Goal: Information Seeking & Learning: Learn about a topic

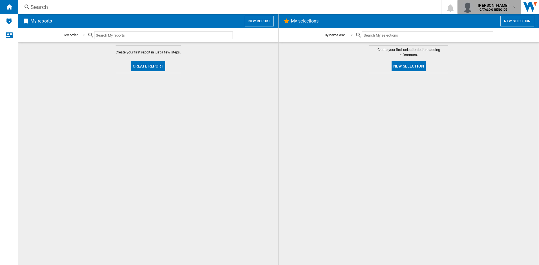
click at [513, 7] on md-icon "button" at bounding box center [514, 7] width 5 height 5
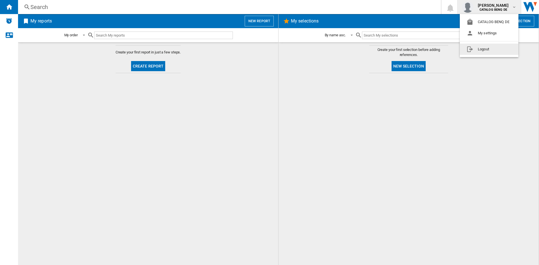
click at [314, 127] on md-backdrop at bounding box center [269, 132] width 539 height 265
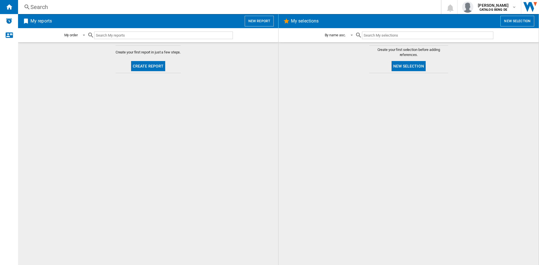
click at [146, 65] on button "Create report" at bounding box center [148, 66] width 34 height 10
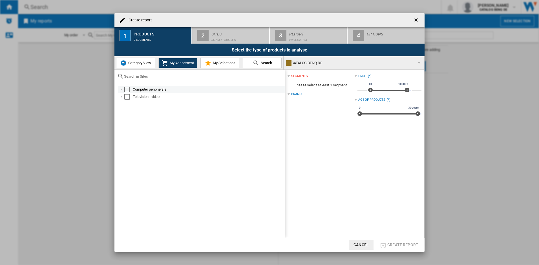
click at [122, 89] on div at bounding box center [122, 90] width 6 height 6
click at [128, 96] on div at bounding box center [128, 97] width 6 height 6
click at [133, 104] on div at bounding box center [134, 104] width 6 height 6
click at [139, 110] on div at bounding box center [140, 112] width 6 height 6
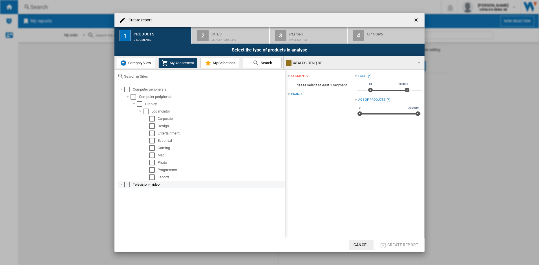
click at [122, 183] on div at bounding box center [122, 185] width 6 height 6
click at [128, 193] on div at bounding box center [128, 192] width 6 height 6
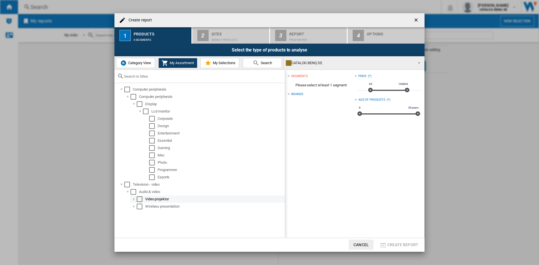
click at [133, 199] on div at bounding box center [134, 200] width 6 height 6
click at [133, 214] on div at bounding box center [134, 214] width 6 height 6
click at [138, 221] on div at bounding box center [140, 222] width 6 height 6
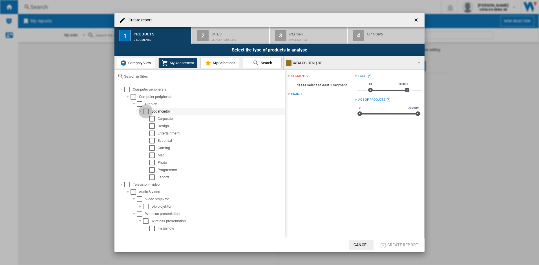
click at [145, 111] on div "Select" at bounding box center [146, 112] width 6 height 6
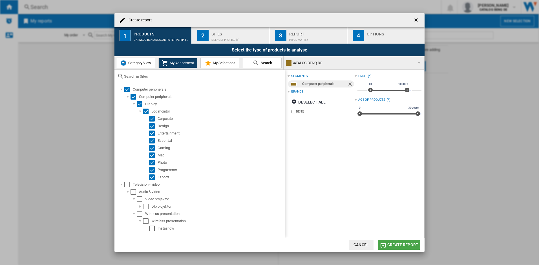
click at [397, 245] on span "Create report" at bounding box center [402, 245] width 31 height 5
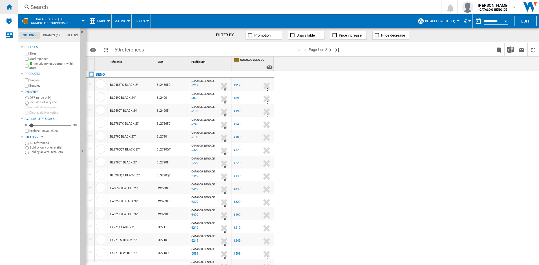
click at [6, 6] on ng-md-icon "Home" at bounding box center [9, 6] width 7 height 7
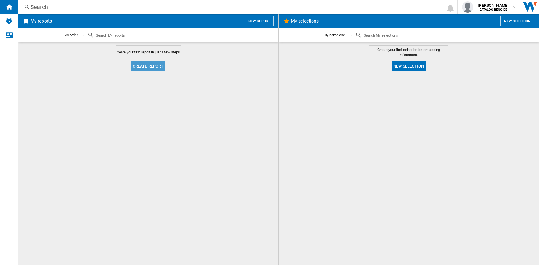
click at [148, 63] on button "Create report" at bounding box center [148, 66] width 34 height 10
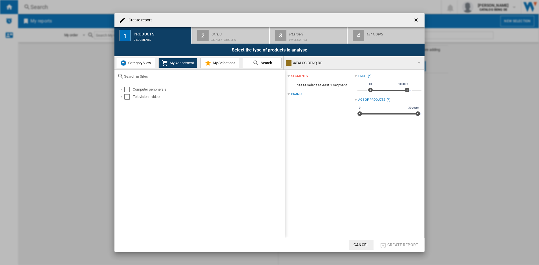
click at [130, 63] on span "Category View" at bounding box center [139, 63] width 24 height 4
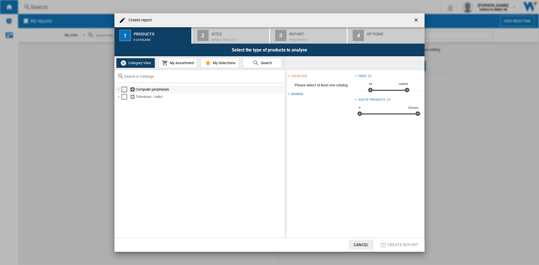
click at [117, 90] on div "Create report ..." at bounding box center [119, 90] width 6 height 6
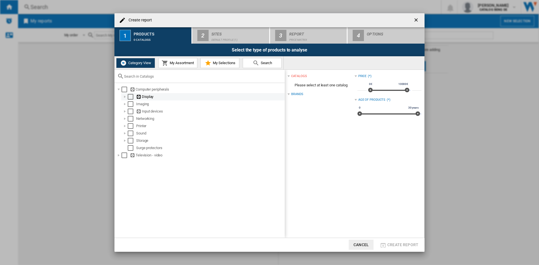
click at [125, 97] on div "Create report ..." at bounding box center [125, 97] width 6 height 6
click at [146, 104] on ng-md-icon "Create report ..." at bounding box center [145, 104] width 6 height 5
click at [138, 97] on ng-md-icon "Create report ..." at bounding box center [139, 96] width 6 height 5
click at [124, 96] on div "Create report ..." at bounding box center [125, 97] width 6 height 6
click at [118, 162] on div "Create report ..." at bounding box center [119, 163] width 6 height 6
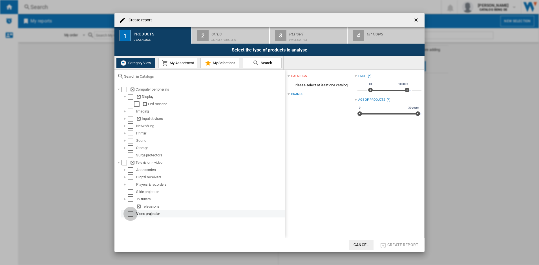
click at [129, 215] on div "Select" at bounding box center [131, 214] width 6 height 6
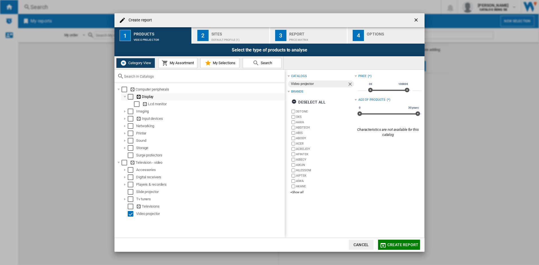
click at [130, 96] on div "Select" at bounding box center [131, 97] width 6 height 6
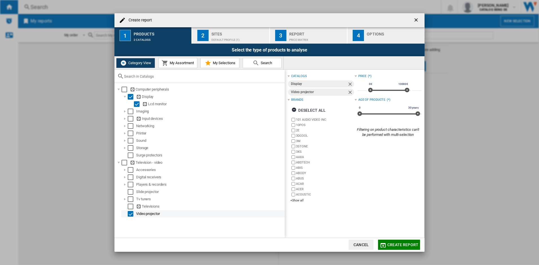
click at [132, 212] on div "Select" at bounding box center [131, 214] width 6 height 6
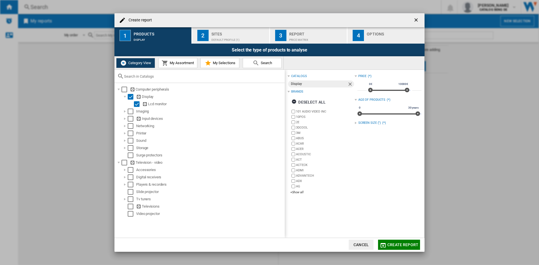
click at [354, 122] on div "Create report ..." at bounding box center [355, 123] width 2 height 2
click at [361, 184] on div "+Show all" at bounding box center [389, 183] width 64 height 4
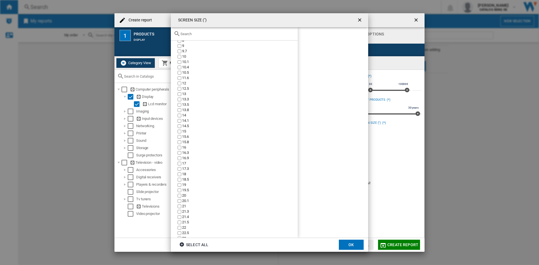
scroll to position [85, 0]
click at [359, 19] on ng-md-icon "getI18NText('BUTTONS.CLOSE_DIALOG')" at bounding box center [360, 20] width 7 height 7
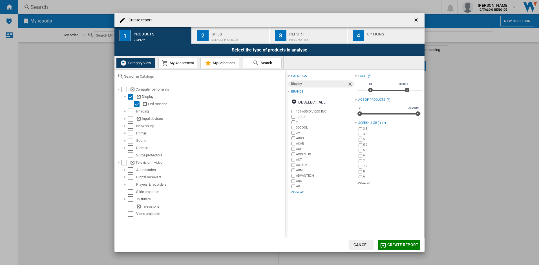
click at [296, 192] on div "+Show all" at bounding box center [322, 192] width 64 height 4
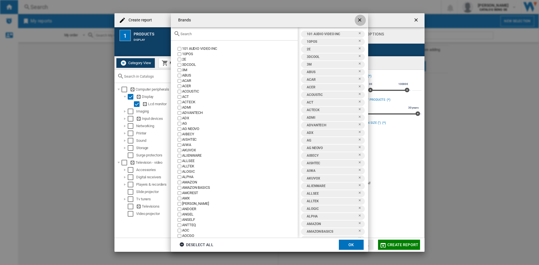
click at [359, 18] on ng-md-icon "getI18NText('BUTTONS.CLOSE_DIALOG')" at bounding box center [360, 20] width 7 height 7
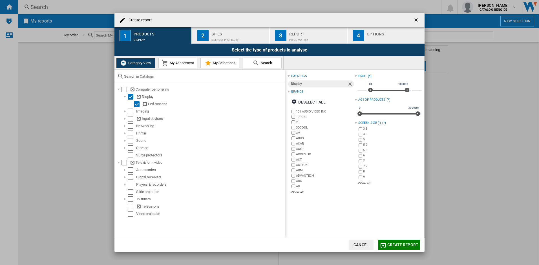
click at [180, 62] on span "My Assortment" at bounding box center [181, 63] width 26 height 4
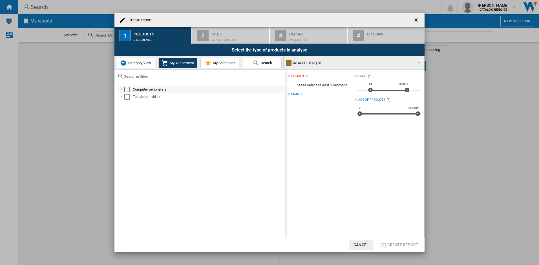
click at [121, 89] on div "Create report ..." at bounding box center [122, 90] width 6 height 6
click at [126, 97] on div "Create report ..." at bounding box center [128, 97] width 6 height 6
click at [134, 105] on div "Create report ..." at bounding box center [134, 104] width 6 height 6
click at [138, 112] on div "Create report ..." at bounding box center [140, 112] width 6 height 6
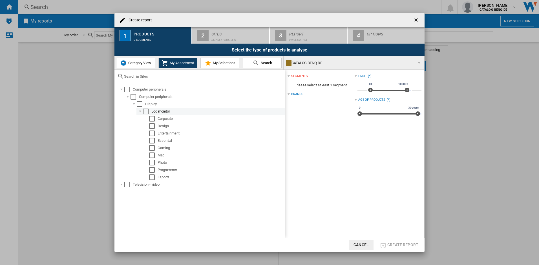
click at [146, 112] on div "Select" at bounding box center [146, 112] width 6 height 6
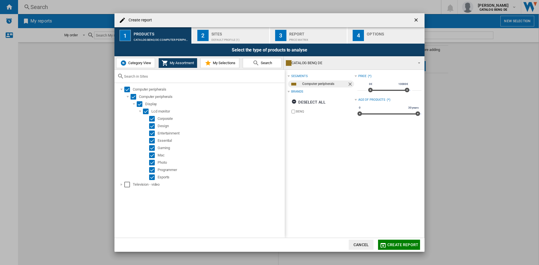
click at [132, 63] on span "Category View" at bounding box center [139, 63] width 24 height 4
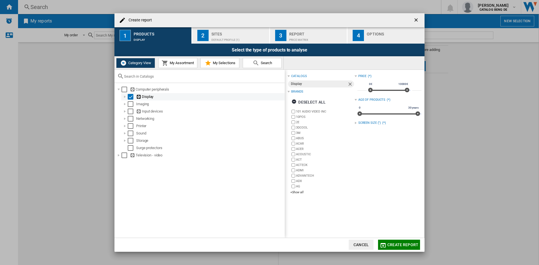
click at [125, 97] on div "Create report ..." at bounding box center [125, 97] width 6 height 6
click at [295, 91] on div "Brands" at bounding box center [297, 92] width 12 height 5
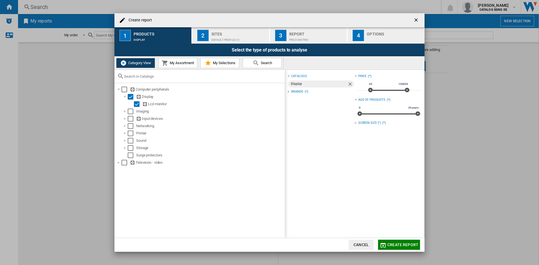
click at [295, 91] on div "Brands" at bounding box center [297, 92] width 12 height 5
click at [298, 100] on ng-md-icon "Create report ..." at bounding box center [294, 102] width 7 height 7
click at [292, 100] on ng-md-icon "Create report ..." at bounding box center [294, 102] width 7 height 7
click at [302, 83] on div "Display" at bounding box center [319, 84] width 56 height 7
click at [296, 92] on div "Brands" at bounding box center [297, 92] width 12 height 5
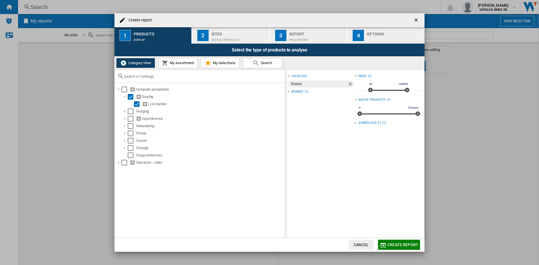
click at [296, 92] on div "Brands" at bounding box center [297, 92] width 12 height 5
click at [296, 101] on ng-md-icon "Create report ..." at bounding box center [294, 102] width 7 height 7
click at [296, 194] on div "+Show all" at bounding box center [322, 192] width 64 height 4
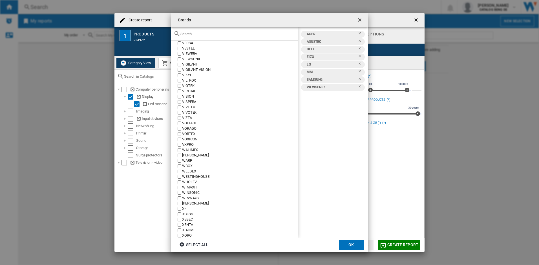
scroll to position [2886, 0]
click at [350, 245] on button "OK" at bounding box center [351, 245] width 25 height 10
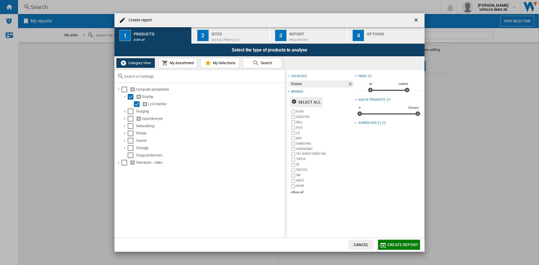
click at [397, 245] on span "Create report" at bounding box center [402, 245] width 31 height 5
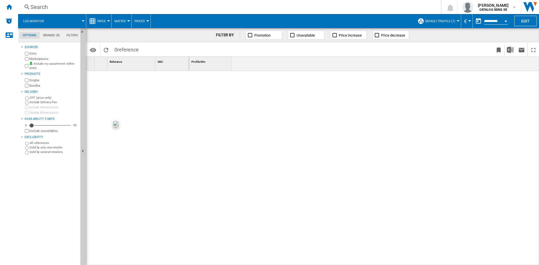
click at [168, 138] on div at bounding box center [137, 167] width 103 height 192
click at [70, 34] on md-tab-item "Filters" at bounding box center [72, 35] width 18 height 7
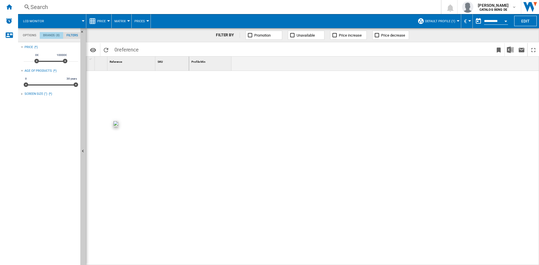
click at [48, 35] on md-tab-item "Brands (8)" at bounding box center [51, 35] width 23 height 7
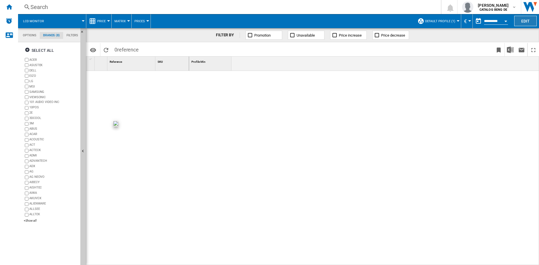
click at [525, 18] on button "Edit" at bounding box center [525, 21] width 23 height 10
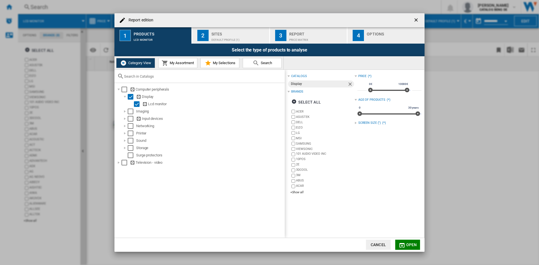
click at [177, 62] on span "My Assortment" at bounding box center [181, 63] width 26 height 4
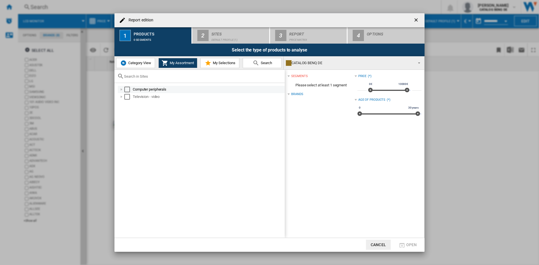
click at [121, 89] on div "Report edition ..." at bounding box center [122, 90] width 6 height 6
click at [419, 61] on span "Report edition ..." at bounding box center [417, 63] width 7 height 8
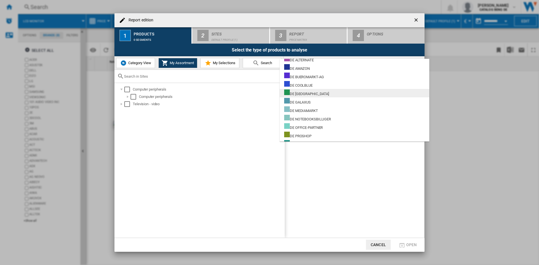
scroll to position [0, 0]
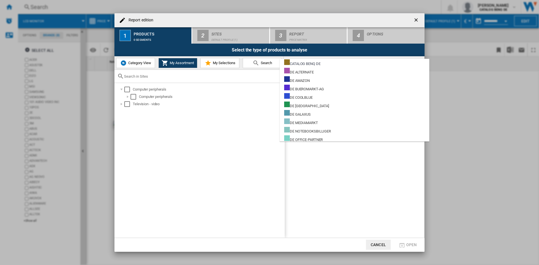
click at [137, 63] on md-backdrop at bounding box center [269, 132] width 539 height 265
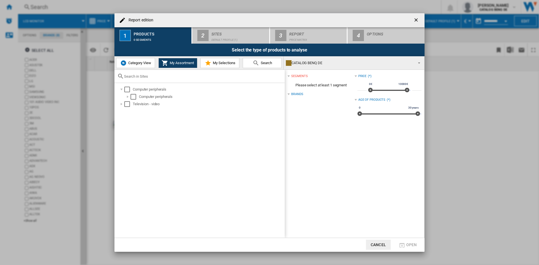
click at [137, 63] on span "Category View" at bounding box center [139, 63] width 24 height 4
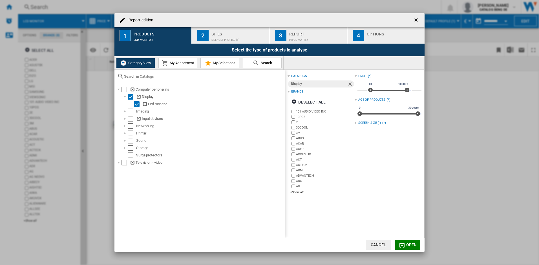
click at [228, 37] on div "Default profile (1)" at bounding box center [239, 38] width 56 height 6
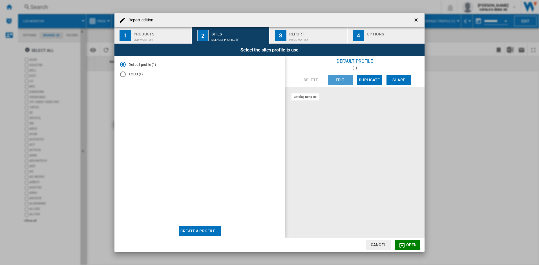
click at [341, 80] on button "Edit" at bounding box center [340, 80] width 25 height 10
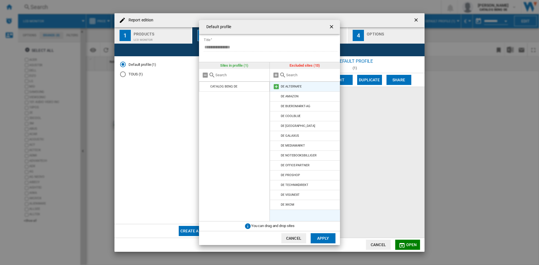
click at [276, 85] on md-icon at bounding box center [276, 86] width 7 height 7
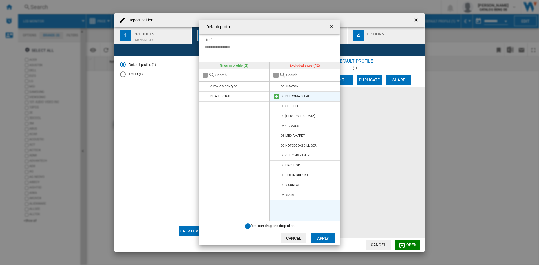
click at [277, 95] on md-icon at bounding box center [276, 96] width 7 height 7
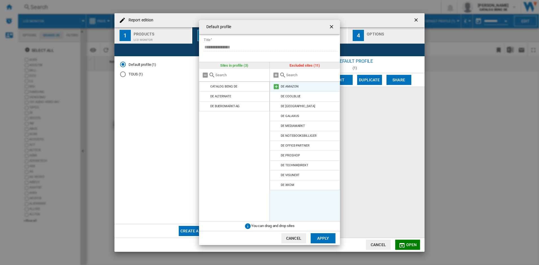
click at [277, 86] on md-icon at bounding box center [276, 86] width 7 height 7
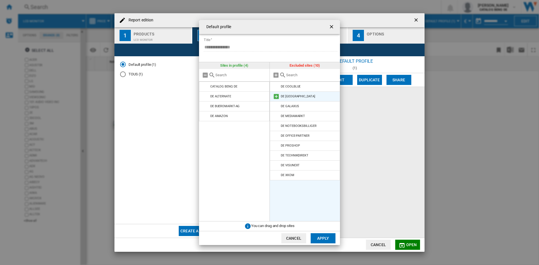
click at [277, 95] on md-icon at bounding box center [276, 96] width 7 height 7
click at [277, 100] on md-icon at bounding box center [276, 96] width 7 height 7
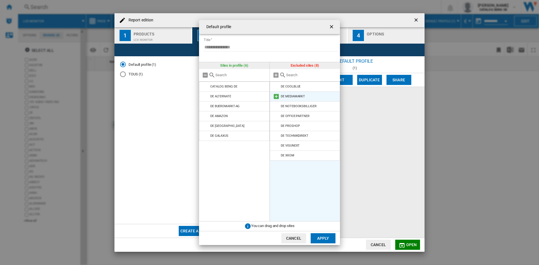
click at [276, 99] on md-icon at bounding box center [276, 96] width 7 height 7
click at [276, 96] on md-icon at bounding box center [276, 96] width 7 height 7
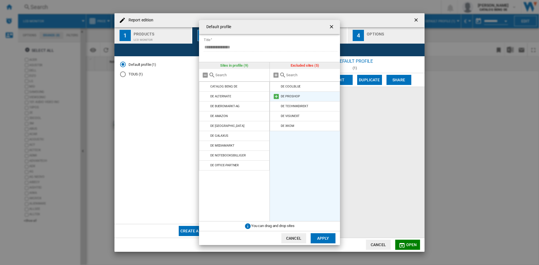
click at [276, 96] on md-icon at bounding box center [276, 96] width 7 height 7
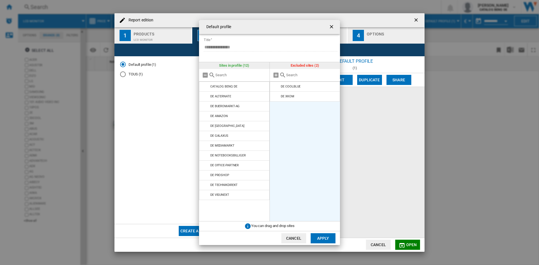
click at [276, 96] on md-icon at bounding box center [276, 96] width 7 height 7
click at [275, 87] on md-icon at bounding box center [276, 86] width 7 height 7
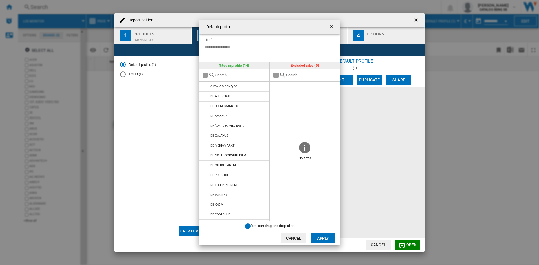
click at [324, 236] on button "Apply" at bounding box center [322, 239] width 25 height 10
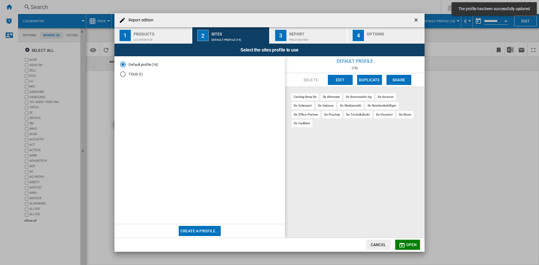
click at [304, 36] on div "Price Matrix" at bounding box center [317, 38] width 56 height 6
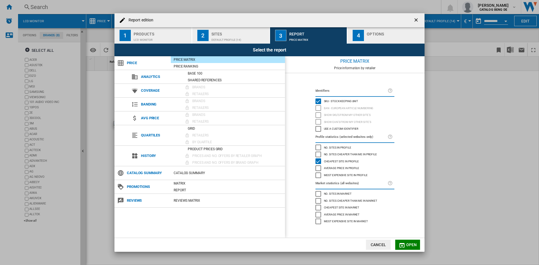
click at [318, 147] on div "No. sites in profile" at bounding box center [318, 148] width 6 height 6
click at [318, 177] on div "Most expensive site in profile" at bounding box center [318, 176] width 6 height 6
click at [381, 36] on div "Report edition ..." at bounding box center [395, 38] width 56 height 6
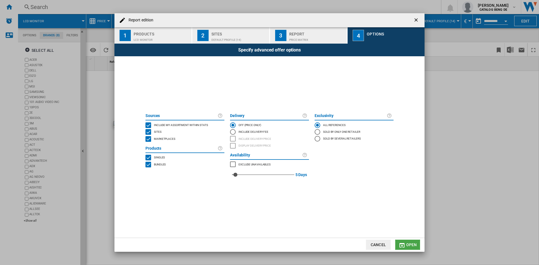
click at [405, 241] on button "Open" at bounding box center [407, 245] width 25 height 10
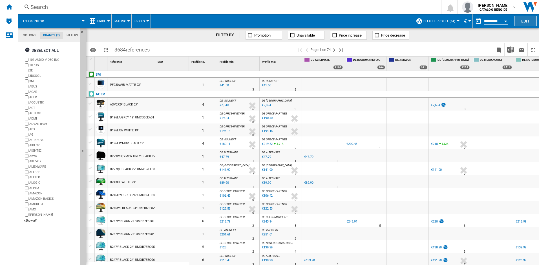
click at [528, 19] on button "Edit" at bounding box center [525, 21] width 23 height 10
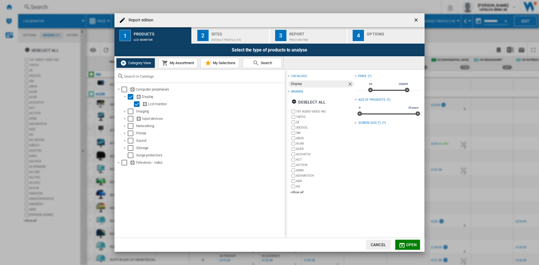
click at [354, 123] on div "Report edition ..." at bounding box center [355, 123] width 2 height 2
click at [360, 183] on div "+Show all" at bounding box center [389, 183] width 64 height 4
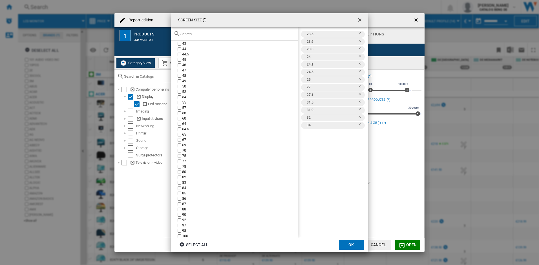
scroll to position [494, 0]
click at [353, 245] on button "OK" at bounding box center [351, 245] width 25 height 10
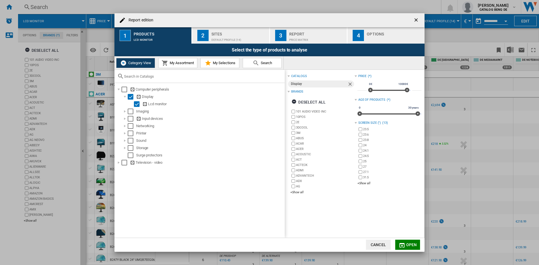
click at [407, 244] on span "Open" at bounding box center [411, 245] width 11 height 5
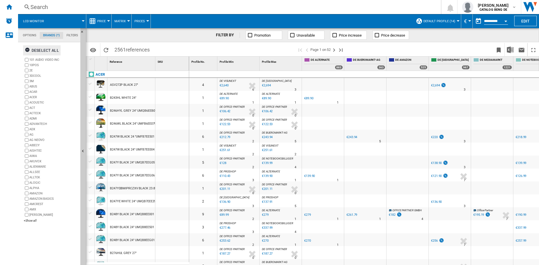
click at [29, 49] on ng-md-icon "button" at bounding box center [28, 50] width 7 height 7
click at [31, 220] on div "+Show all" at bounding box center [51, 221] width 54 height 4
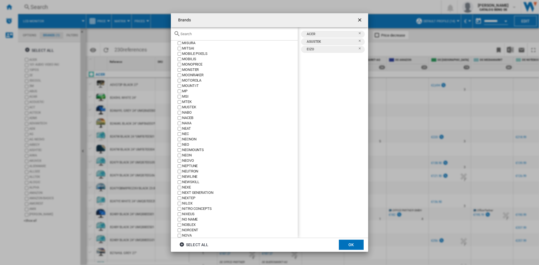
scroll to position [1775, 0]
click at [177, 94] on label "MSI" at bounding box center [236, 93] width 121 height 5
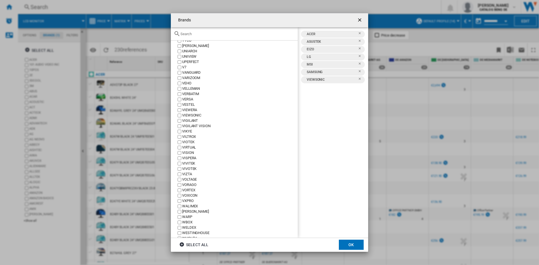
scroll to position [2886, 0]
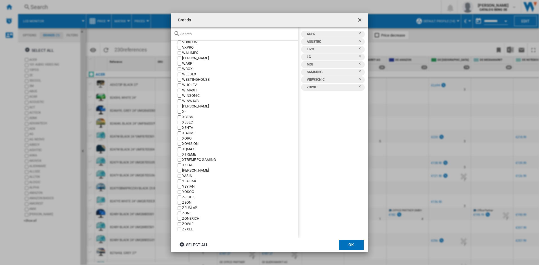
click at [349, 243] on button "OK" at bounding box center [351, 245] width 25 height 10
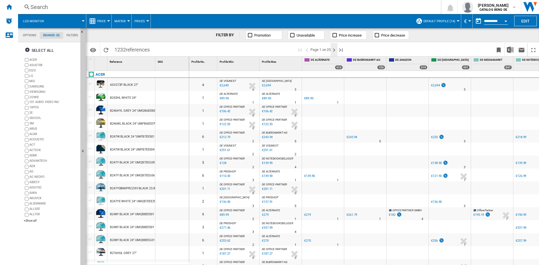
click at [333, 49] on ng-md-icon "Next page" at bounding box center [333, 50] width 7 height 7
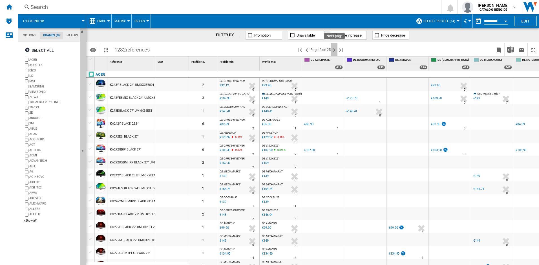
click at [334, 50] on ng-md-icon "Next page" at bounding box center [333, 50] width 7 height 7
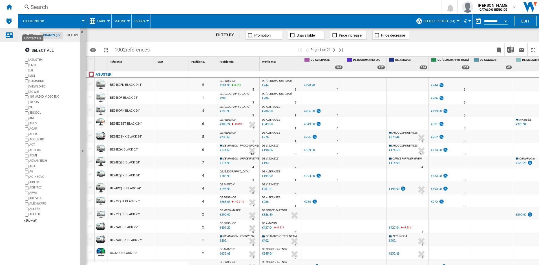
click at [9, 34] on ng-md-icon "Contact us" at bounding box center [9, 35] width 7 height 7
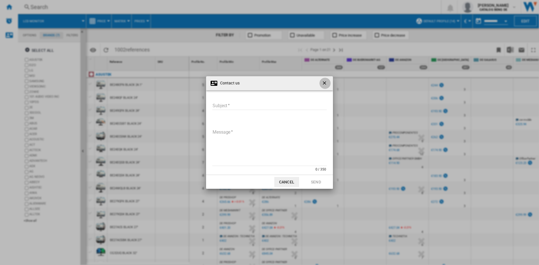
click at [323, 82] on ng-md-icon "getI18NText('BUTTONS.CLOSE_DIALOG')" at bounding box center [324, 83] width 7 height 7
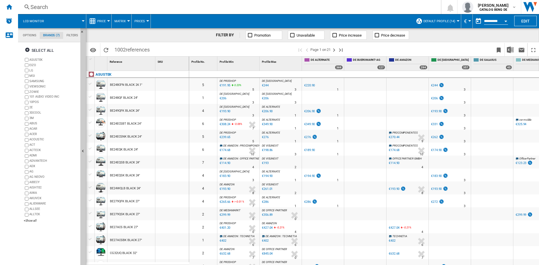
click at [123, 19] on button "Matrix" at bounding box center [121, 21] width 14 height 14
click at [121, 35] on span "Matrix" at bounding box center [122, 34] width 12 height 5
click at [106, 21] on button "Price" at bounding box center [102, 21] width 11 height 14
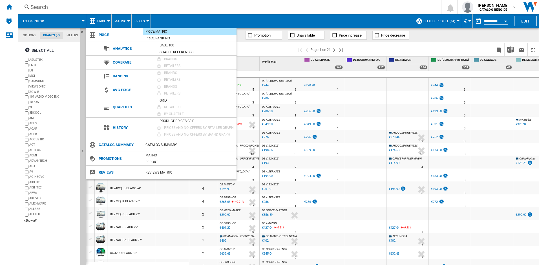
click at [146, 21] on md-backdrop at bounding box center [269, 132] width 539 height 265
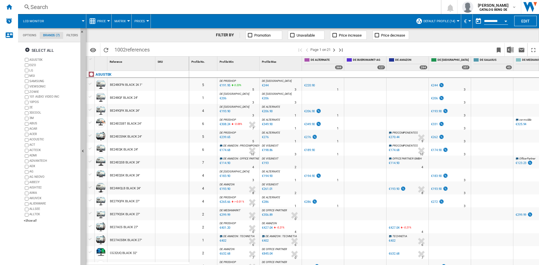
click at [146, 20] on button "Prices" at bounding box center [140, 21] width 13 height 14
click at [170, 19] on md-backdrop at bounding box center [269, 132] width 539 height 265
click at [78, 19] on span at bounding box center [67, 21] width 31 height 14
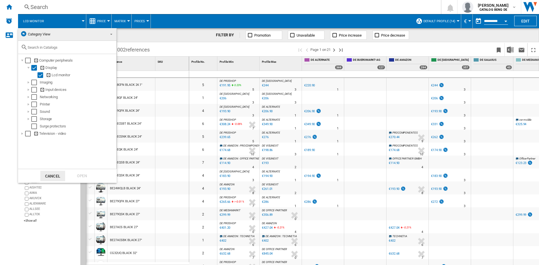
click at [193, 21] on md-backdrop at bounding box center [269, 132] width 539 height 265
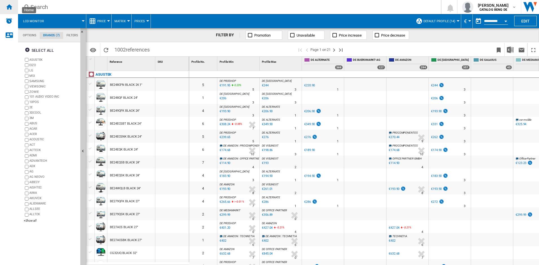
click at [10, 6] on ng-md-icon "Home" at bounding box center [9, 6] width 7 height 7
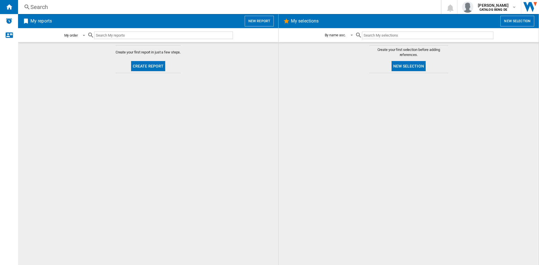
click at [85, 35] on span at bounding box center [82, 34] width 7 height 5
click at [9, 53] on md-backdrop at bounding box center [269, 132] width 539 height 265
click at [7, 19] on img "Alerts" at bounding box center [9, 20] width 7 height 7
click at [494, 8] on span "[PERSON_NAME]" at bounding box center [493, 6] width 31 height 6
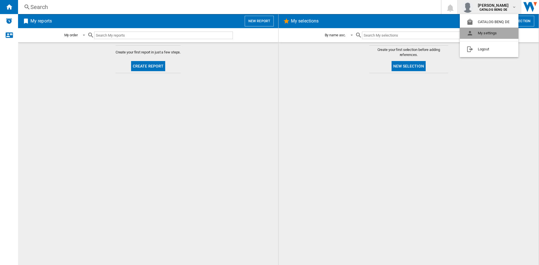
click at [482, 32] on button "My settings" at bounding box center [488, 33] width 59 height 11
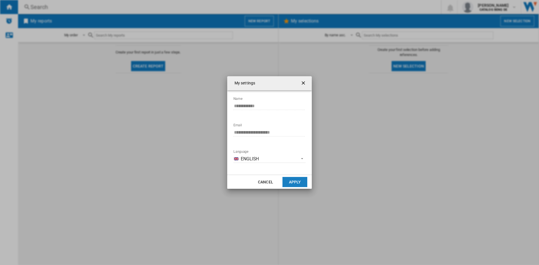
click at [292, 183] on button "Apply" at bounding box center [294, 182] width 25 height 10
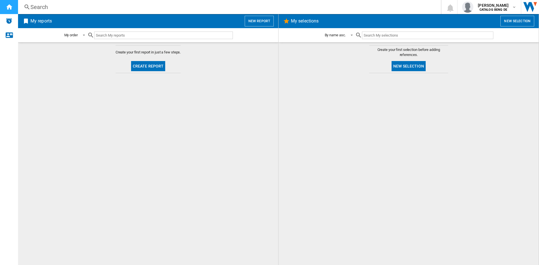
click at [9, 5] on ng-md-icon "Home" at bounding box center [9, 6] width 7 height 7
click at [9, 18] on img "Alerts" at bounding box center [9, 20] width 7 height 7
click at [254, 20] on button "New report" at bounding box center [259, 21] width 29 height 11
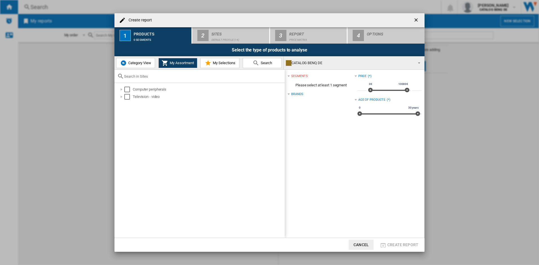
drag, startPoint x: 358, startPoint y: 17, endPoint x: 350, endPoint y: 17, distance: 8.2
click at [352, 17] on div "Create report" at bounding box center [269, 20] width 310 height 14
click at [216, 62] on span "My Selections" at bounding box center [223, 63] width 24 height 4
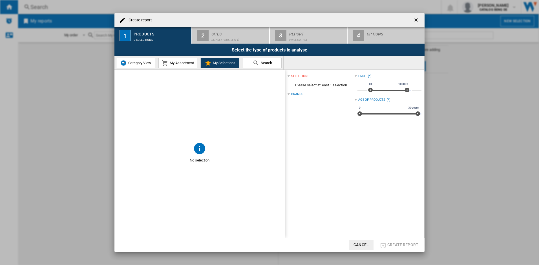
click at [135, 62] on span "Category View" at bounding box center [139, 63] width 24 height 4
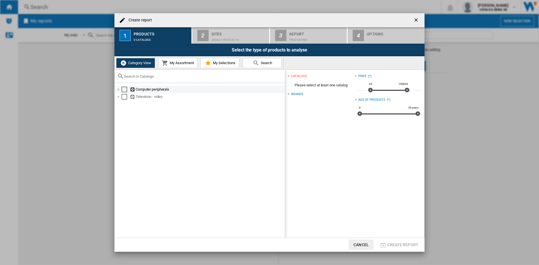
click at [119, 90] on div "Create report ..." at bounding box center [119, 90] width 6 height 6
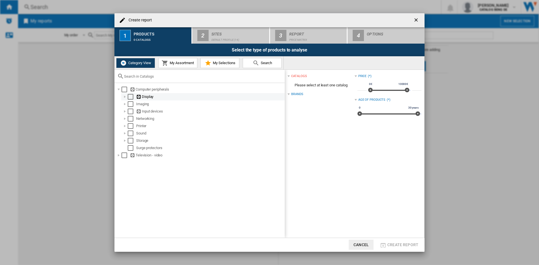
click at [131, 97] on div "Select" at bounding box center [131, 97] width 6 height 6
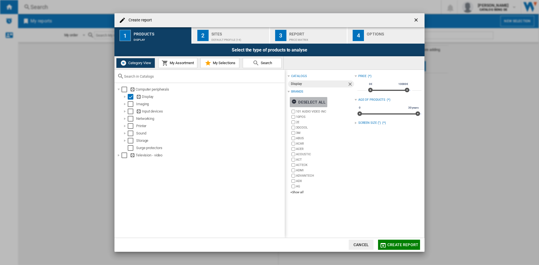
click at [309, 100] on div "Deselect all" at bounding box center [308, 102] width 34 height 10
click at [309, 100] on div "Select all" at bounding box center [305, 102] width 29 height 10
click at [296, 91] on div "Brands" at bounding box center [297, 92] width 12 height 5
click at [355, 121] on div "SCREEN SIZE (") (*)" at bounding box center [387, 122] width 67 height 7
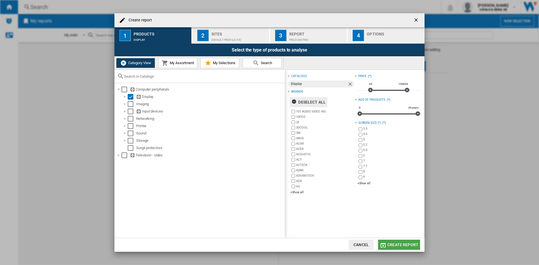
click at [391, 244] on span "Create report" at bounding box center [402, 245] width 31 height 5
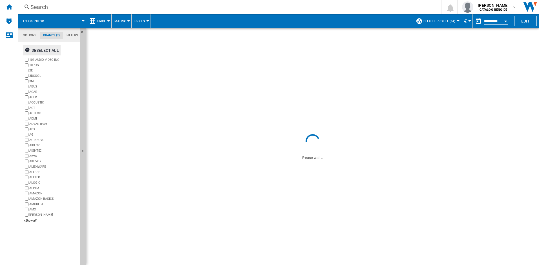
click at [39, 49] on div "Deselect all" at bounding box center [42, 50] width 34 height 10
click at [39, 49] on div "Select all" at bounding box center [39, 50] width 29 height 10
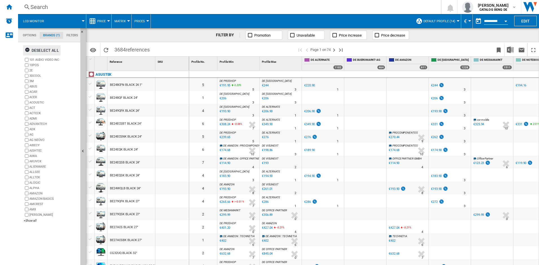
click at [30, 35] on md-tab-item "Options" at bounding box center [29, 35] width 20 height 7
click at [29, 33] on md-tab-item "Options" at bounding box center [29, 35] width 20 height 7
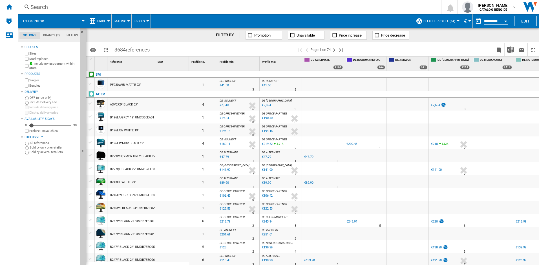
click at [50, 34] on md-tab-item "Brands (*)" at bounding box center [51, 35] width 23 height 7
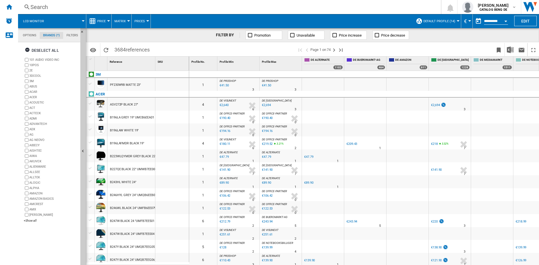
scroll to position [22, 0]
click at [35, 49] on div "Deselect all" at bounding box center [42, 50] width 34 height 10
click at [31, 220] on div "+Show all" at bounding box center [51, 221] width 54 height 4
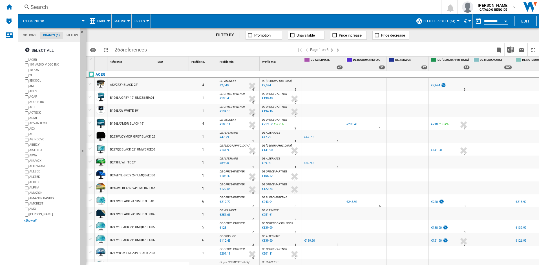
click at [29, 221] on div "+Show all" at bounding box center [51, 221] width 54 height 4
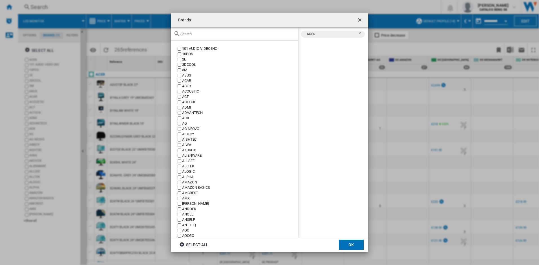
click at [189, 37] on div "Brands 101 ..." at bounding box center [234, 33] width 127 height 13
click at [187, 35] on input "Brands 101 ..." at bounding box center [237, 34] width 114 height 4
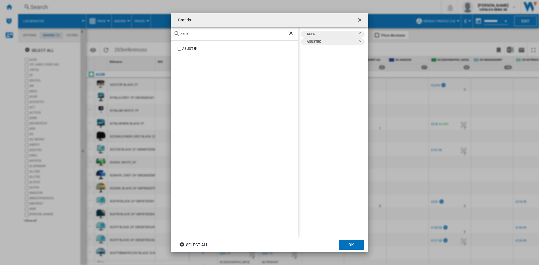
drag, startPoint x: 193, startPoint y: 35, endPoint x: 169, endPoint y: 33, distance: 24.1
click at [169, 33] on div "Brands asus ASUSTEK ACER ASUSTEK Select all OK" at bounding box center [269, 132] width 539 height 265
click at [192, 47] on div "SAMSUNG" at bounding box center [240, 48] width 116 height 5
drag, startPoint x: 190, startPoint y: 34, endPoint x: 172, endPoint y: 34, distance: 18.0
click at [172, 34] on div "[PERSON_NAME]" at bounding box center [234, 33] width 127 height 13
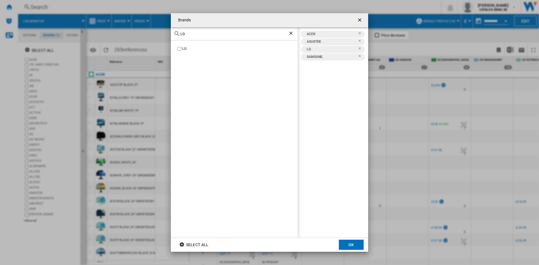
drag, startPoint x: 190, startPoint y: 34, endPoint x: 171, endPoint y: 34, distance: 19.4
click at [171, 34] on div "LG" at bounding box center [234, 33] width 127 height 13
drag, startPoint x: 196, startPoint y: 35, endPoint x: 159, endPoint y: 34, distance: 36.4
click at [159, 34] on div "Brands MSI MSI [GEOGRAPHIC_DATA] ACER ASUSTEK LG MSI SAMSUNG Select all OK" at bounding box center [269, 132] width 539 height 265
drag, startPoint x: 198, startPoint y: 33, endPoint x: 161, endPoint y: 34, distance: 36.6
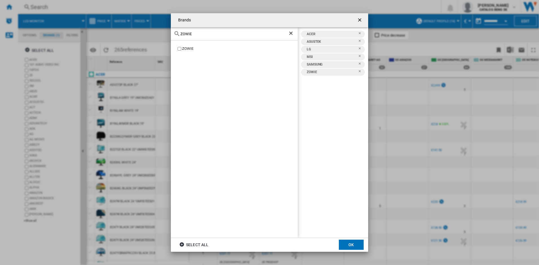
click at [161, 34] on div "Brands [GEOGRAPHIC_DATA] [GEOGRAPHIC_DATA] ACER ASUSTEK LG MSI SAMSUNG [GEOGRAP…" at bounding box center [269, 132] width 539 height 265
click at [179, 51] on label "VIEWSONIC" at bounding box center [236, 48] width 121 height 5
drag, startPoint x: 204, startPoint y: 39, endPoint x: 165, endPoint y: 33, distance: 39.4
click at [165, 33] on div "Brands VIEWS VIEWSONIC ACER ASUSTEK LG MSI SAMSUNG VIEWSONIC [GEOGRAPHIC_DATA] …" at bounding box center [269, 132] width 539 height 265
drag, startPoint x: 194, startPoint y: 34, endPoint x: 169, endPoint y: 34, distance: 24.5
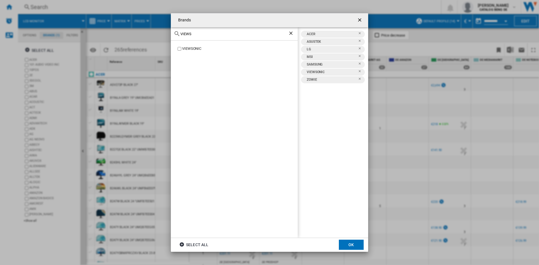
click at [169, 34] on div "Brands VIEWS VIEWSONIC ACER ASUSTEK LG MSI SAMSUNG VIEWSONIC [GEOGRAPHIC_DATA] …" at bounding box center [269, 132] width 539 height 265
type input "EIZO"
click at [183, 48] on div "EIZO" at bounding box center [240, 48] width 116 height 5
click at [353, 244] on button "OK" at bounding box center [351, 245] width 25 height 10
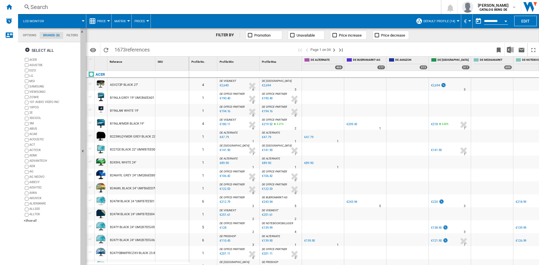
click at [72, 35] on md-tab-item "Filters" at bounding box center [72, 35] width 18 height 7
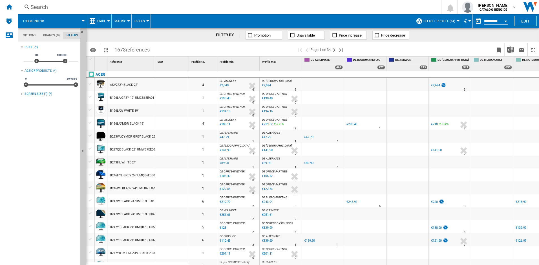
scroll to position [37, 0]
click at [22, 94] on div at bounding box center [22, 94] width 2 height 2
click at [28, 154] on div "+Show all" at bounding box center [51, 154] width 54 height 4
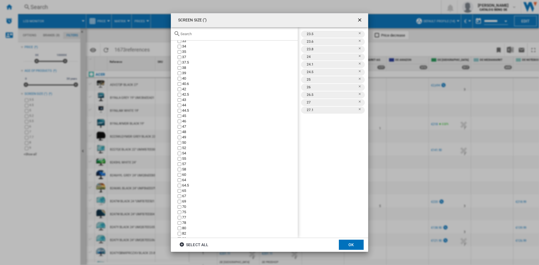
scroll to position [254, 0]
click at [181, 145] on label "31.9" at bounding box center [236, 143] width 121 height 5
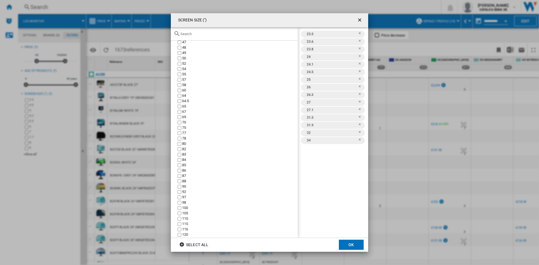
click at [347, 243] on button "OK" at bounding box center [351, 245] width 25 height 10
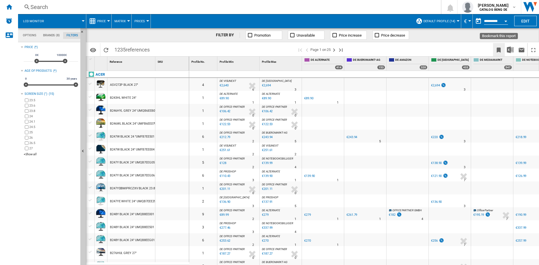
click at [498, 49] on ng-md-icon "Bookmark this report" at bounding box center [498, 50] width 7 height 7
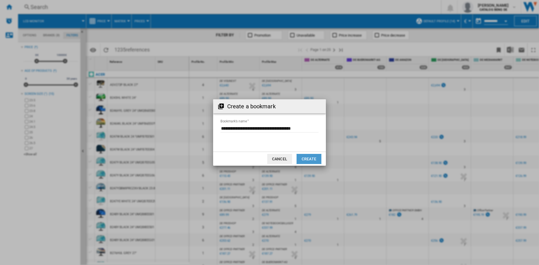
click at [310, 158] on button "Create" at bounding box center [308, 159] width 25 height 10
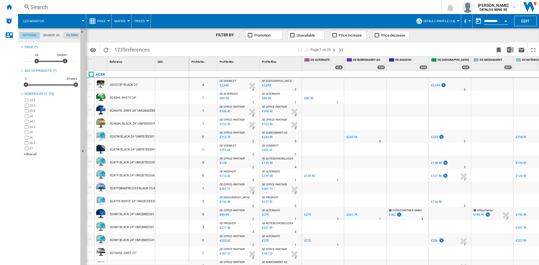
click at [26, 34] on md-tab-item "Options" at bounding box center [29, 35] width 20 height 7
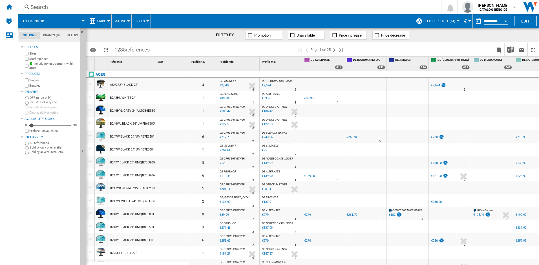
click at [47, 34] on md-tab-item "Brands (8)" at bounding box center [51, 35] width 23 height 7
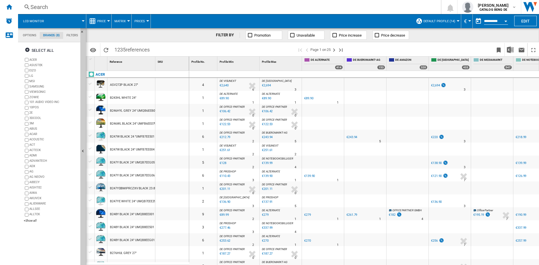
scroll to position [22, 0]
click at [71, 34] on md-tab-item "Filters" at bounding box center [72, 35] width 18 height 7
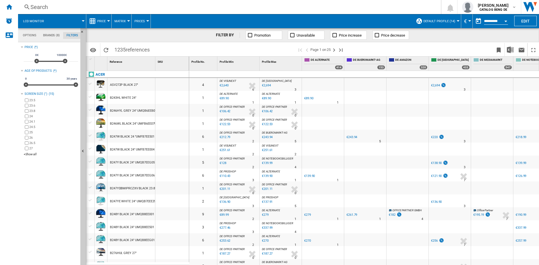
click at [106, 20] on button "Price" at bounding box center [102, 21] width 11 height 14
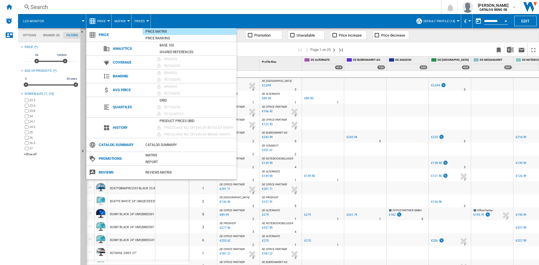
click at [125, 20] on md-backdrop at bounding box center [269, 132] width 539 height 265
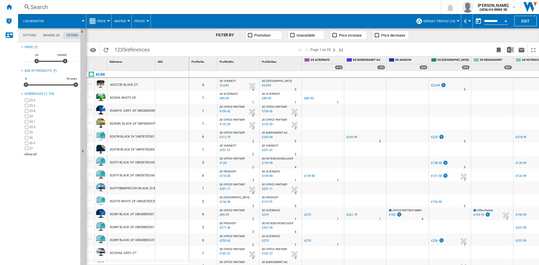
click at [120, 21] on span "Matrix" at bounding box center [119, 21] width 11 height 4
click at [121, 34] on span "Matrix" at bounding box center [122, 34] width 12 height 5
click at [126, 19] on button "Matrix" at bounding box center [121, 21] width 14 height 14
click at [142, 19] on md-backdrop at bounding box center [269, 132] width 539 height 265
click at [142, 20] on span "Prices" at bounding box center [139, 21] width 10 height 4
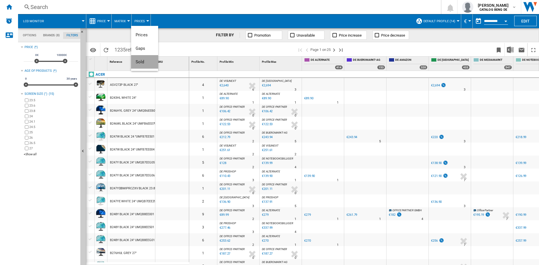
click at [143, 62] on span "Sold" at bounding box center [140, 61] width 9 height 5
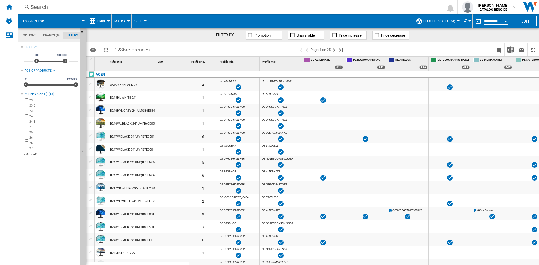
click at [140, 20] on span "Sold" at bounding box center [138, 21] width 8 height 4
click at [139, 48] on span "Gaps" at bounding box center [141, 48] width 10 height 5
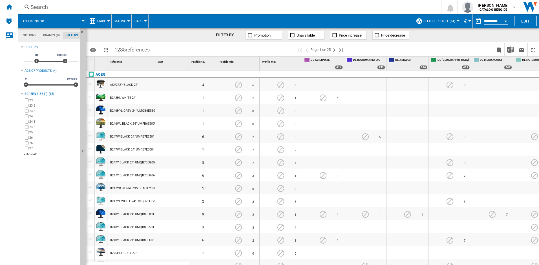
click at [136, 19] on span "Gaps" at bounding box center [138, 21] width 8 height 4
click at [142, 34] on span "Prices" at bounding box center [142, 34] width 12 height 5
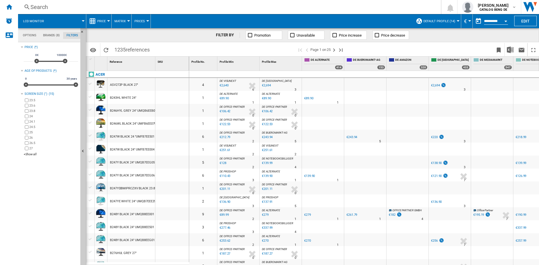
click at [454, 21] on button "Default profile (14)" at bounding box center [440, 21] width 35 height 14
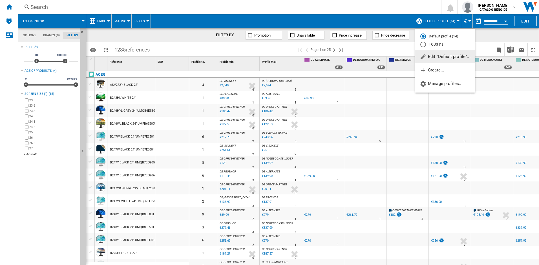
click at [451, 55] on span "Edit "Default profile"..." at bounding box center [444, 56] width 51 height 5
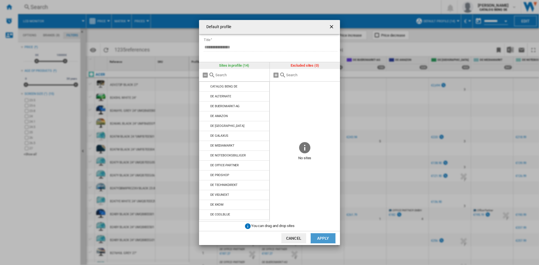
click at [319, 239] on button "Apply" at bounding box center [322, 239] width 25 height 10
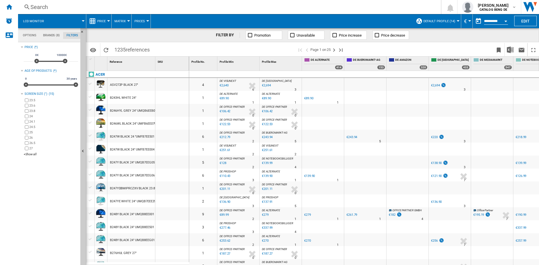
click at [452, 19] on span "Default profile (14)" at bounding box center [439, 21] width 32 height 4
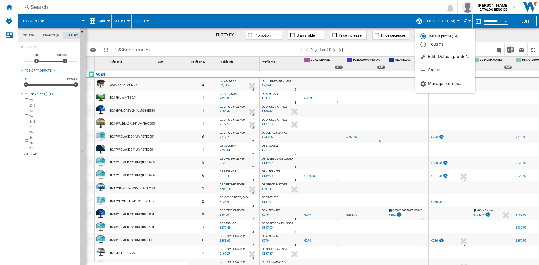
click at [487, 36] on md-backdrop at bounding box center [269, 132] width 539 height 265
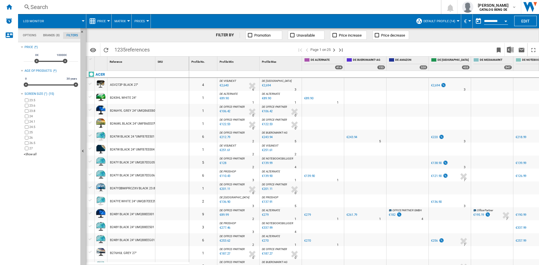
click at [257, 36] on span "Promotion" at bounding box center [262, 35] width 16 height 4
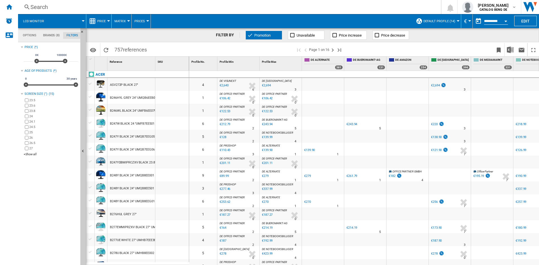
click at [122, 21] on span "Matrix" at bounding box center [119, 21] width 11 height 4
click at [179, 34] on md-backdrop at bounding box center [269, 132] width 539 height 265
click at [28, 34] on md-tab-item "Options" at bounding box center [29, 35] width 20 height 7
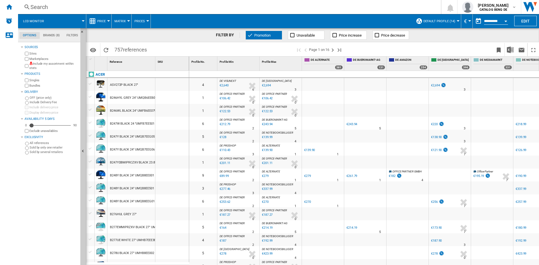
click at [120, 20] on span "Matrix" at bounding box center [119, 21] width 11 height 4
click at [121, 48] on span "Ranking" at bounding box center [123, 48] width 15 height 5
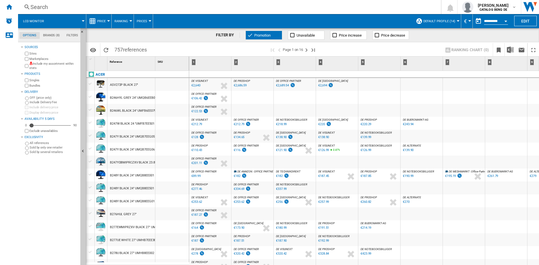
click at [121, 21] on span "Ranking" at bounding box center [121, 21] width 14 height 4
click at [122, 34] on span "Matrix" at bounding box center [122, 34] width 12 height 5
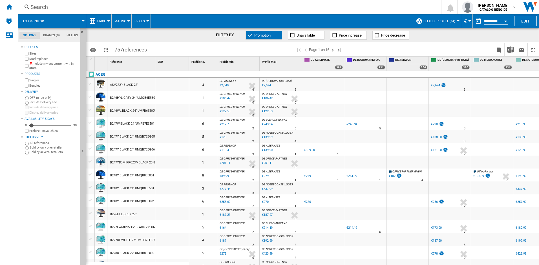
click at [142, 21] on span "Prices" at bounding box center [139, 21] width 10 height 4
click at [103, 20] on md-backdrop at bounding box center [269, 132] width 539 height 265
click at [101, 22] on span "Price" at bounding box center [101, 21] width 8 height 4
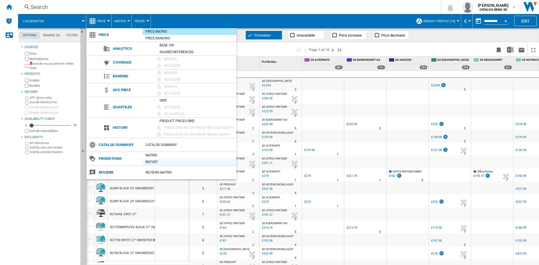
click at [150, 159] on div "Report" at bounding box center [190, 162] width 94 height 7
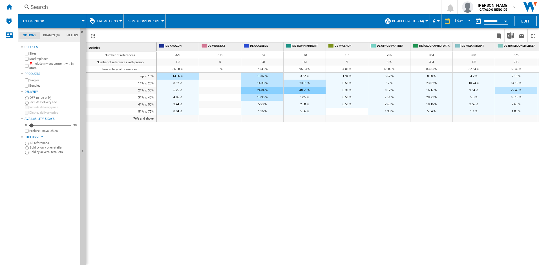
click at [111, 20] on span "Promotions" at bounding box center [107, 21] width 21 height 4
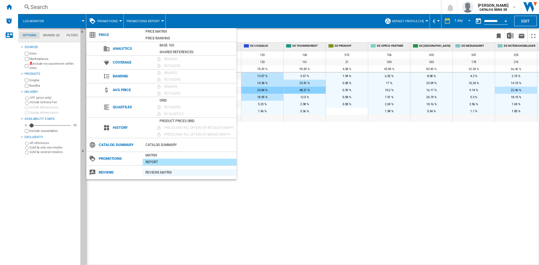
click at [156, 172] on div "REVIEWS Matrix" at bounding box center [190, 173] width 94 height 6
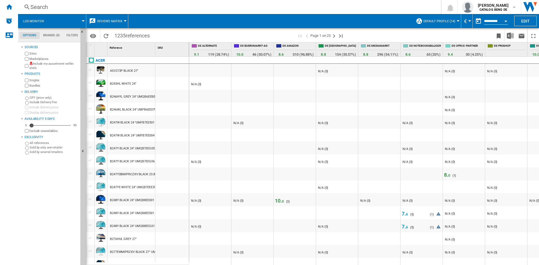
click at [115, 21] on span "Reviews Matrix" at bounding box center [109, 21] width 25 height 4
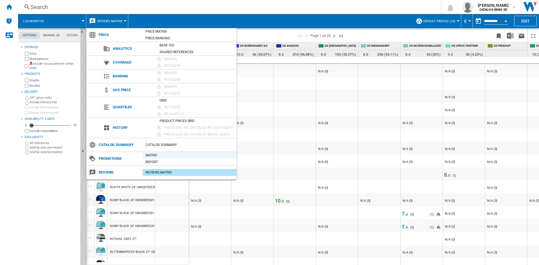
click at [152, 154] on div "Matrix" at bounding box center [190, 156] width 94 height 6
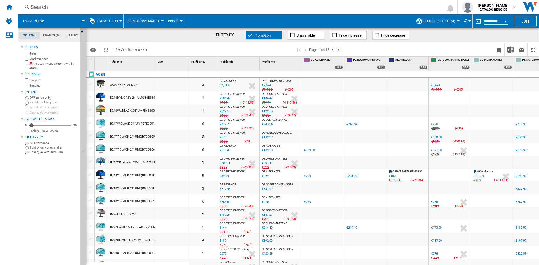
click at [261, 34] on span "Promotion" at bounding box center [262, 35] width 16 height 4
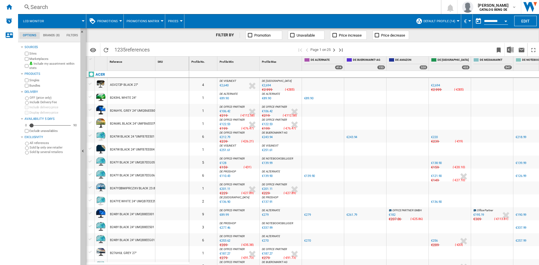
click at [52, 34] on md-tab-item "Brands (8)" at bounding box center [51, 35] width 23 height 7
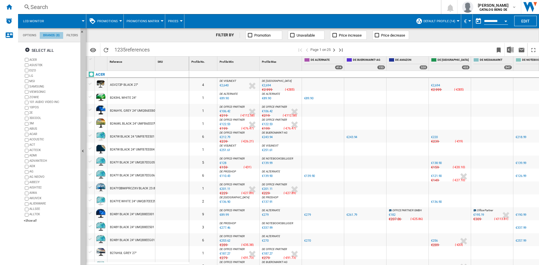
scroll to position [22, 0]
click at [72, 34] on md-tab-item "Filters" at bounding box center [72, 35] width 18 height 7
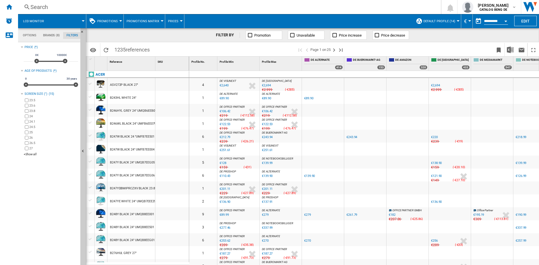
scroll to position [37, 0]
click at [23, 35] on md-tab-item "Options" at bounding box center [29, 35] width 20 height 7
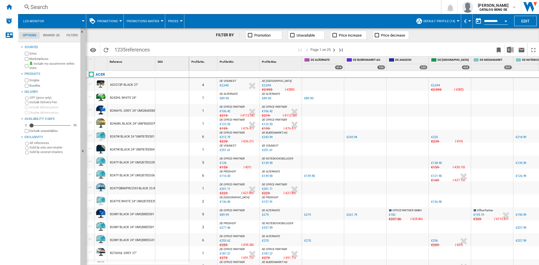
scroll to position [7, 0]
click at [118, 20] on button "Promotions" at bounding box center [108, 21] width 23 height 14
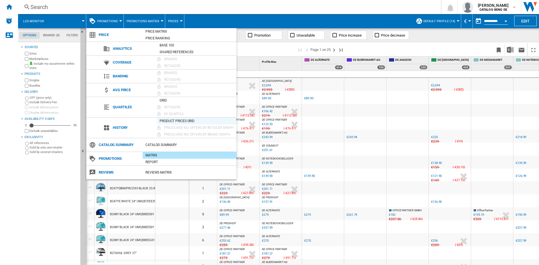
click at [178, 120] on div "Product prices grid" at bounding box center [197, 121] width 80 height 6
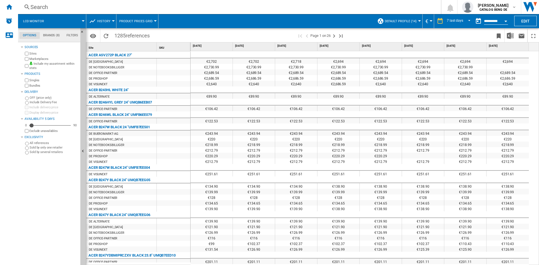
click at [152, 20] on button "Product prices grid" at bounding box center [137, 21] width 36 height 14
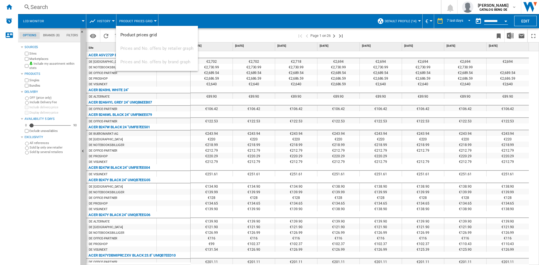
click at [101, 22] on md-backdrop at bounding box center [269, 132] width 539 height 265
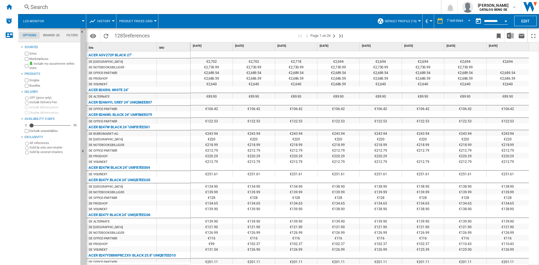
click at [109, 21] on span "History" at bounding box center [103, 21] width 13 height 4
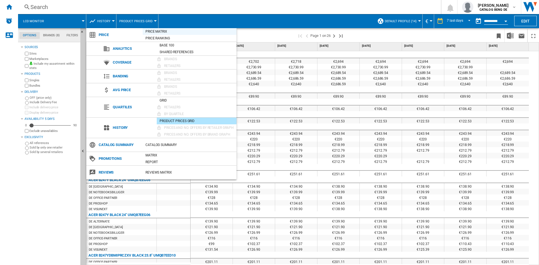
click at [152, 30] on div "Price Matrix" at bounding box center [190, 32] width 94 height 6
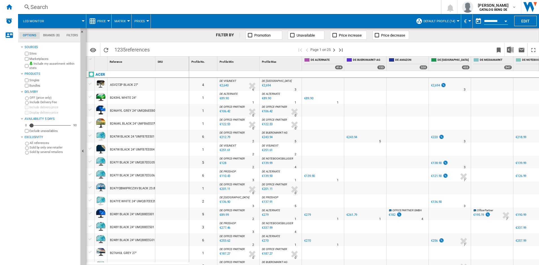
click at [104, 19] on button "Price" at bounding box center [102, 21] width 11 height 14
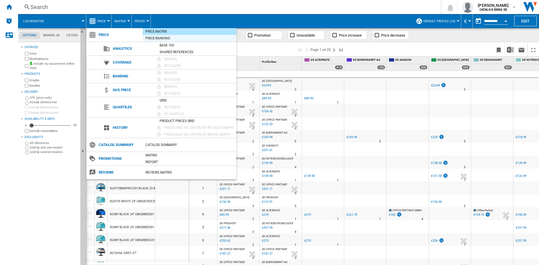
click at [155, 38] on div "Price Ranking" at bounding box center [190, 38] width 94 height 6
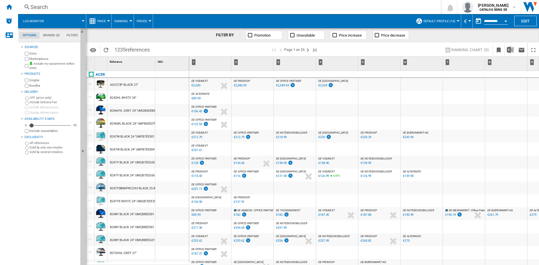
click at [102, 19] on button "Price" at bounding box center [102, 21] width 11 height 14
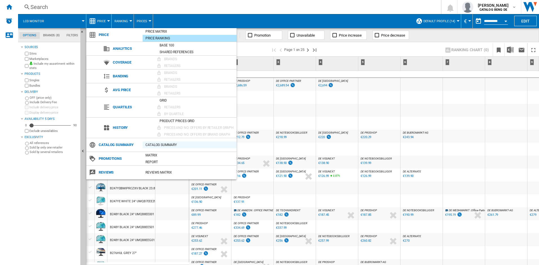
click at [156, 145] on div "Catalog Summary" at bounding box center [190, 145] width 94 height 6
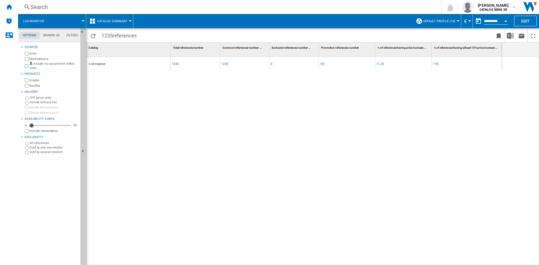
click at [118, 19] on span "Catalog Summary" at bounding box center [112, 21] width 30 height 4
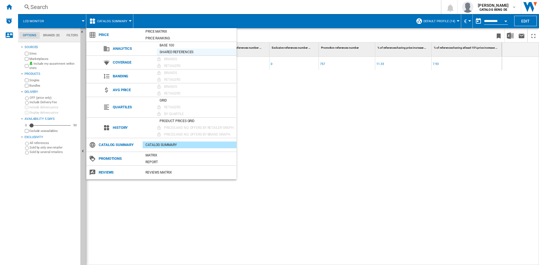
click at [167, 52] on div "Shared references" at bounding box center [197, 52] width 80 height 6
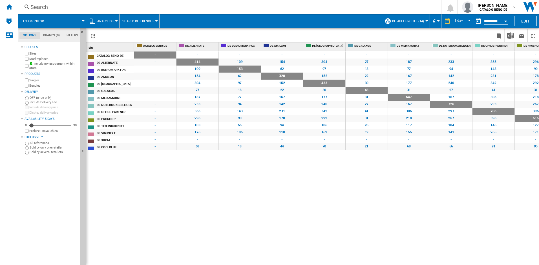
click at [111, 21] on span "Analytics" at bounding box center [105, 21] width 16 height 4
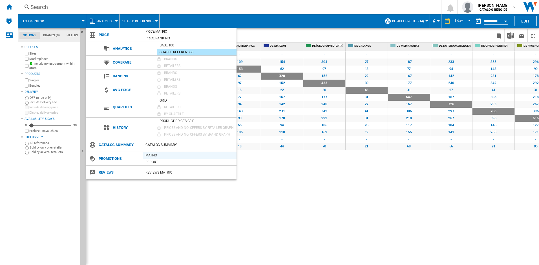
click at [157, 154] on div "Matrix" at bounding box center [190, 156] width 94 height 6
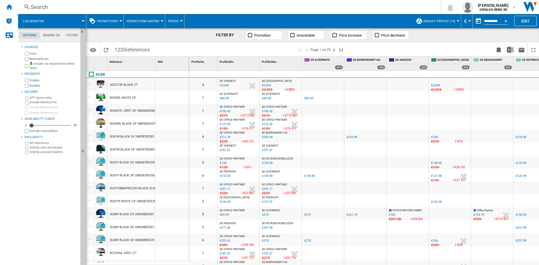
click at [505, 19] on button "Open calendar" at bounding box center [505, 20] width 10 height 10
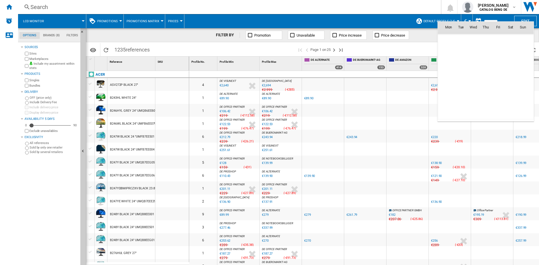
scroll to position [2688, 0]
click at [424, 38] on div at bounding box center [269, 132] width 539 height 265
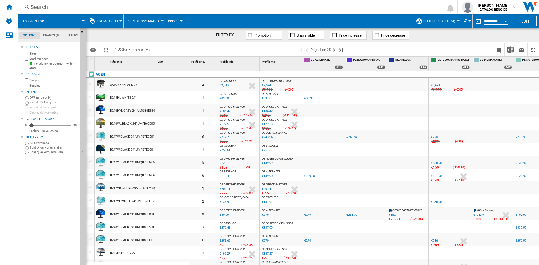
click at [468, 21] on div "Currency" at bounding box center [469, 20] width 3 height 1
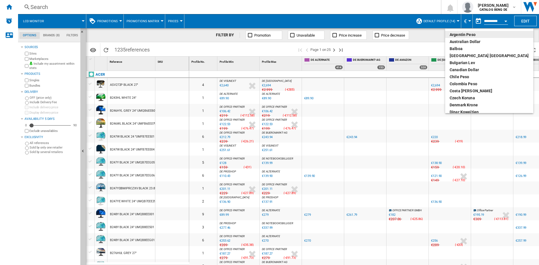
click at [426, 39] on md-backdrop at bounding box center [269, 132] width 539 height 265
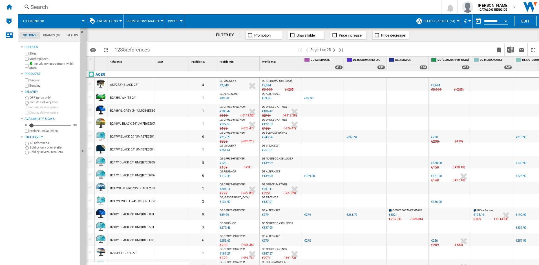
click at [454, 18] on button "Default profile (14)" at bounding box center [440, 21] width 35 height 14
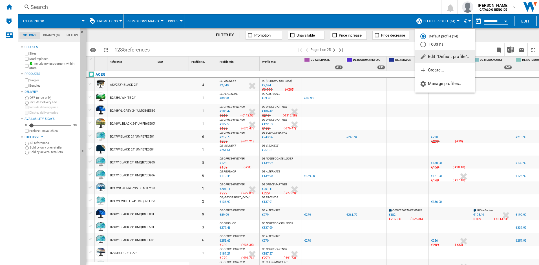
click at [484, 35] on md-backdrop at bounding box center [269, 132] width 539 height 265
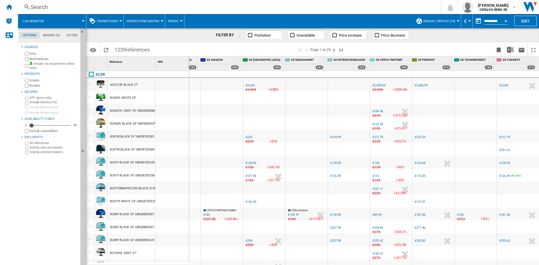
scroll to position [0, 0]
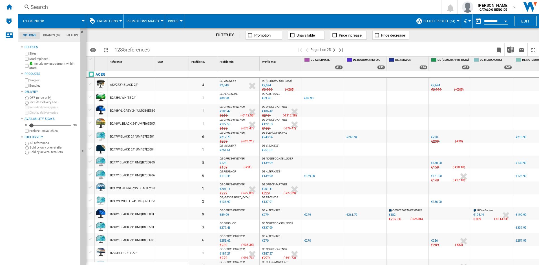
click at [71, 34] on md-tab-item "Filters" at bounding box center [72, 35] width 18 height 7
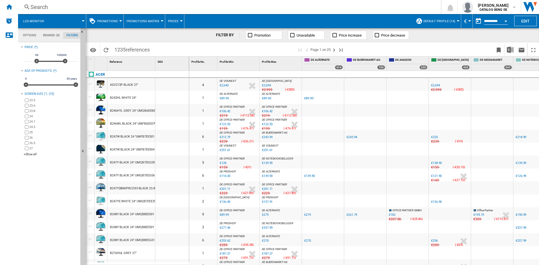
scroll to position [37, 0]
click at [46, 34] on md-tab-item "Brands (8)" at bounding box center [51, 35] width 23 height 7
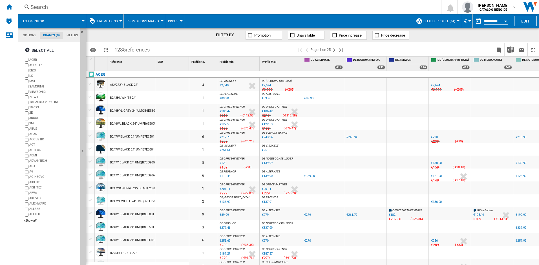
click at [25, 34] on md-tab-item "Options" at bounding box center [29, 35] width 20 height 7
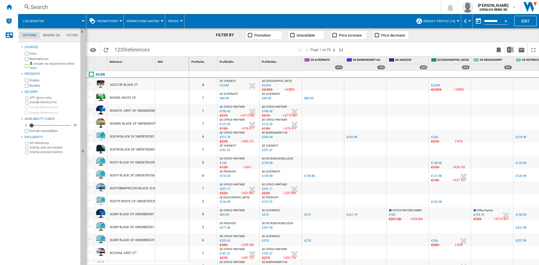
scroll to position [7, 0]
click at [468, 7] on img "button" at bounding box center [467, 6] width 11 height 11
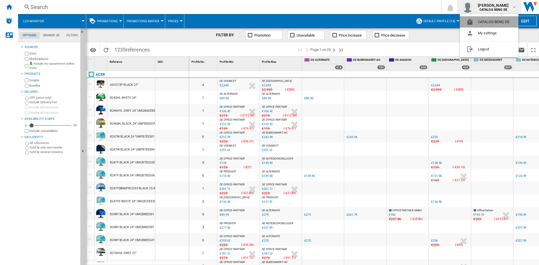
click at [490, 21] on button "CATALOG BENQ DE" at bounding box center [488, 21] width 59 height 11
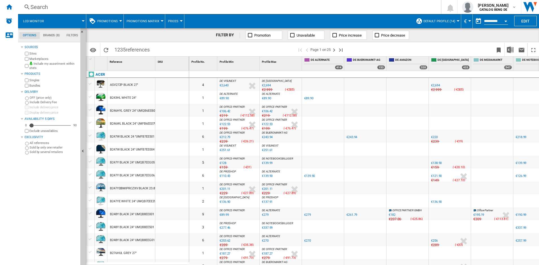
click at [117, 21] on span "Promotions" at bounding box center [107, 21] width 21 height 4
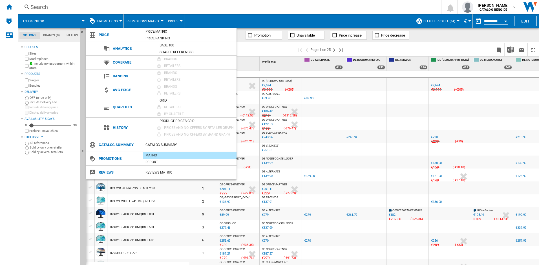
click at [310, 17] on md-backdrop at bounding box center [269, 132] width 539 height 265
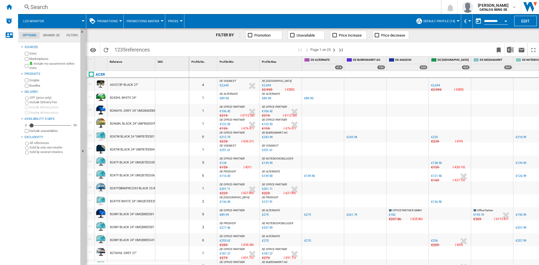
click at [456, 20] on button "Default profile (14)" at bounding box center [440, 21] width 35 height 14
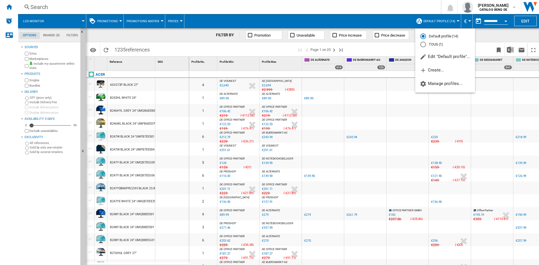
click at [489, 35] on md-backdrop at bounding box center [269, 132] width 539 height 265
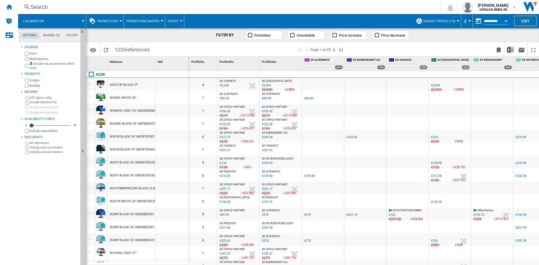
click at [83, 19] on span at bounding box center [67, 21] width 31 height 14
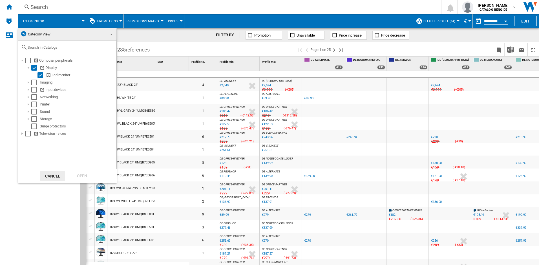
click at [110, 33] on span at bounding box center [109, 34] width 7 height 8
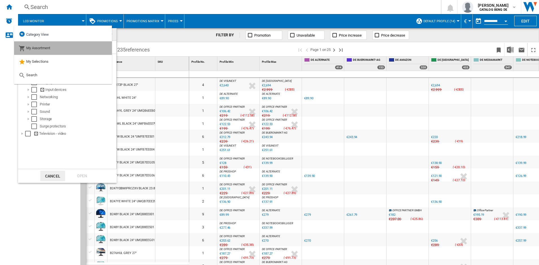
click at [37, 50] on span "My Assortment" at bounding box center [38, 48] width 24 height 4
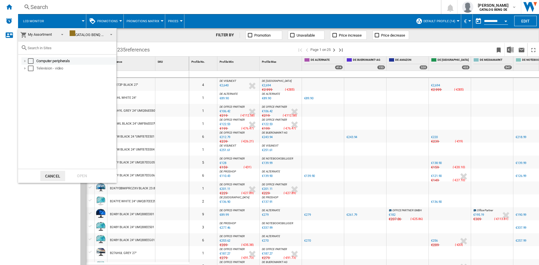
click at [23, 62] on div at bounding box center [25, 61] width 6 height 6
click at [31, 68] on div at bounding box center [31, 69] width 6 height 6
drag, startPoint x: 41, startPoint y: 75, endPoint x: 46, endPoint y: 79, distance: 6.4
click at [41, 75] on div "Select" at bounding box center [43, 76] width 6 height 6
click at [85, 177] on div "Open" at bounding box center [82, 176] width 25 height 10
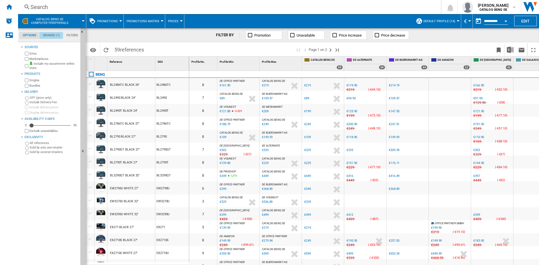
click at [50, 35] on md-tab-item "Brands (1)" at bounding box center [51, 35] width 23 height 7
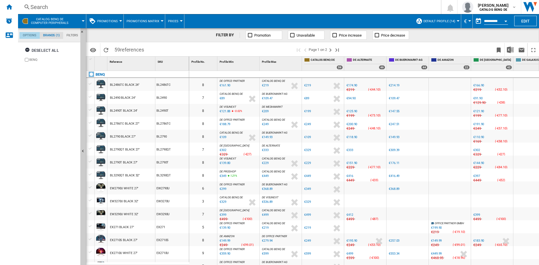
click at [23, 35] on md-tab-item "Options" at bounding box center [29, 35] width 20 height 7
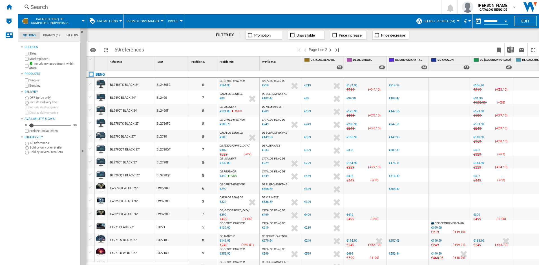
scroll to position [7, 0]
click at [74, 34] on md-tab-item "Filters" at bounding box center [72, 35] width 18 height 7
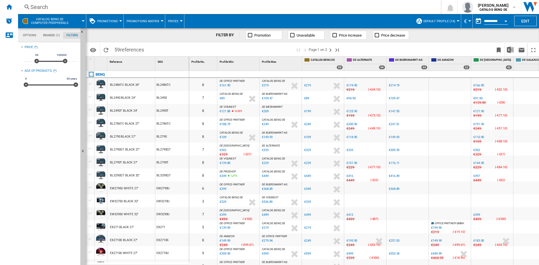
scroll to position [37, 0]
click at [22, 34] on md-tab-item "Options" at bounding box center [29, 35] width 20 height 7
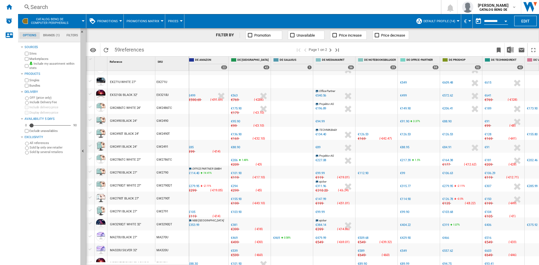
scroll to position [0, 0]
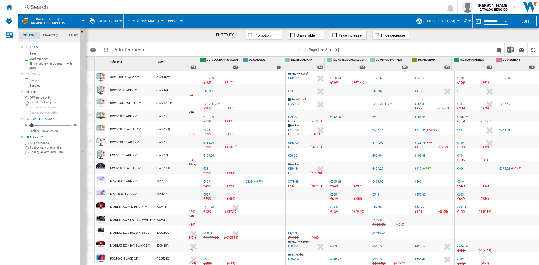
click at [376, 181] on div "€429.90" at bounding box center [377, 182] width 11 height 4
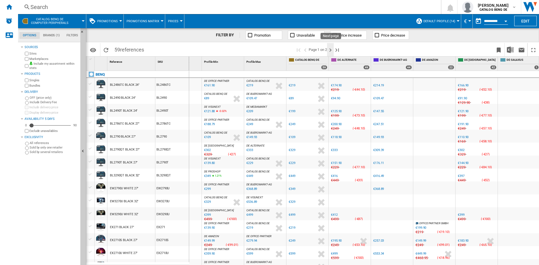
click at [331, 48] on ng-md-icon "Next page" at bounding box center [330, 50] width 7 height 7
